Goal: Book appointment/travel/reservation

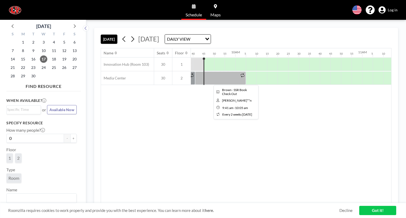
scroll to position [0, 1226]
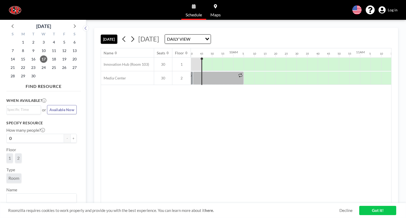
click at [253, 136] on div "Name Seats Floor 12AM 5 10 15 20 25 30 35 40 45 50 55 1AM 5 10 15 20 25 30 35 4…" at bounding box center [246, 125] width 290 height 155
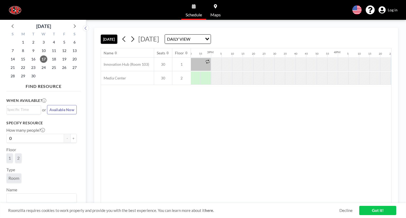
scroll to position [0, 1911]
click at [119, 31] on div "[DATE] [DATE] DAILY VIEW Loading..." at bounding box center [246, 38] width 291 height 20
click at [132, 38] on icon at bounding box center [132, 39] width 5 height 8
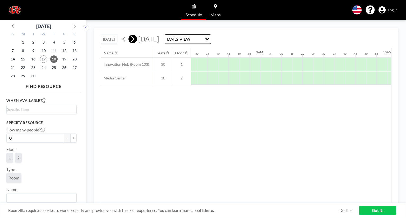
scroll to position [0, 1113]
click at [132, 38] on icon at bounding box center [132, 39] width 5 height 8
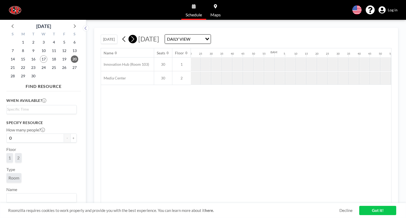
scroll to position [0, 990]
click at [132, 38] on icon at bounding box center [132, 39] width 5 height 8
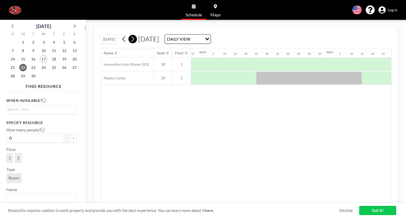
scroll to position [0, 1004]
click at [132, 38] on icon at bounding box center [132, 39] width 5 height 8
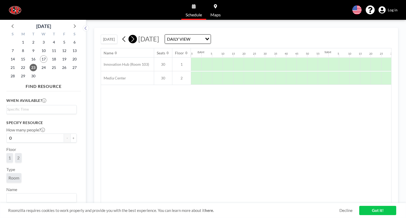
click at [132, 38] on icon at bounding box center [132, 39] width 5 height 8
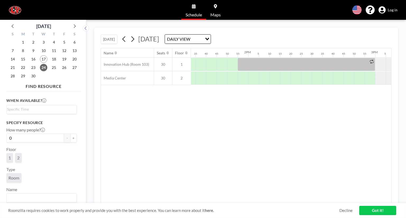
scroll to position [0, 1718]
click at [44, 60] on span "17" at bounding box center [43, 58] width 7 height 7
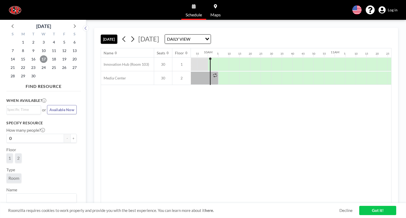
scroll to position [0, 1257]
